Goal: Entertainment & Leisure: Consume media (video, audio)

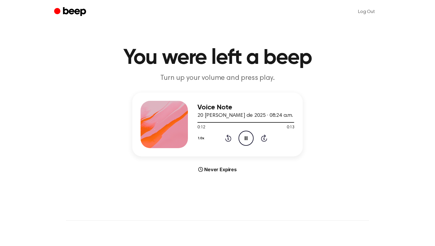
click at [247, 140] on icon "Pause Audio" at bounding box center [246, 138] width 15 height 15
click at [244, 137] on icon "Play Audio" at bounding box center [246, 138] width 15 height 15
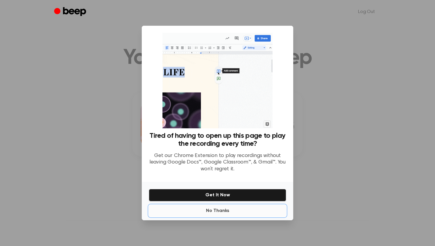
click at [229, 205] on button "No Thanks" at bounding box center [217, 211] width 137 height 12
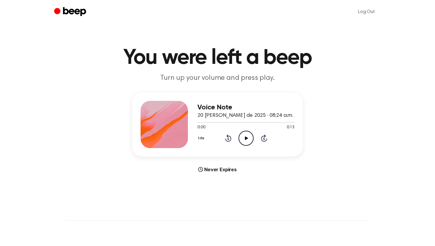
click at [243, 140] on icon "Play Audio" at bounding box center [246, 138] width 15 height 15
click at [250, 137] on icon "Play Audio" at bounding box center [246, 138] width 15 height 15
click at [249, 136] on icon "Play Audio" at bounding box center [246, 138] width 15 height 15
click at [243, 138] on icon "Play Audio" at bounding box center [246, 138] width 15 height 15
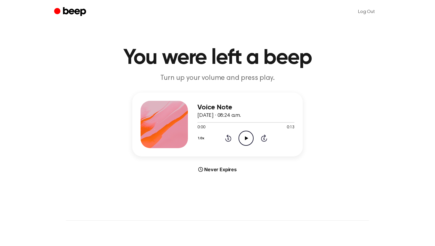
click at [246, 137] on icon at bounding box center [246, 139] width 3 height 4
click at [246, 139] on icon "Play Audio" at bounding box center [246, 138] width 15 height 15
click at [246, 140] on icon "Play Audio" at bounding box center [246, 138] width 15 height 15
click at [243, 140] on icon "Play Audio" at bounding box center [246, 138] width 15 height 15
